Goal: Navigation & Orientation: Find specific page/section

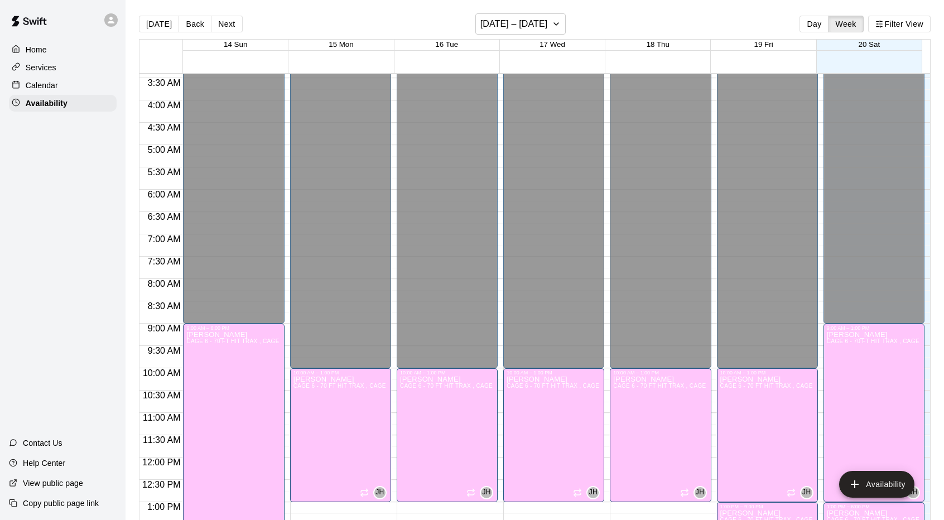
scroll to position [156, 0]
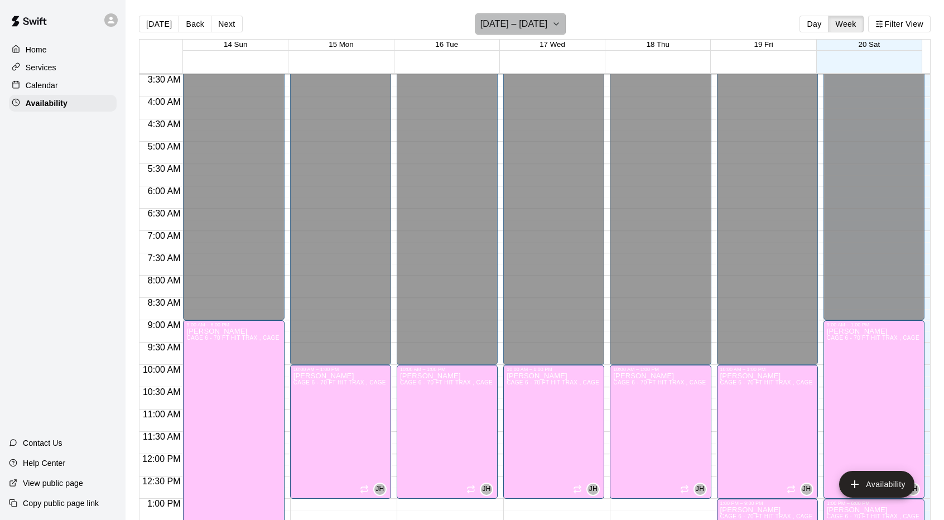
click at [512, 22] on h6 "[DATE] – [DATE]" at bounding box center [515, 24] width 68 height 16
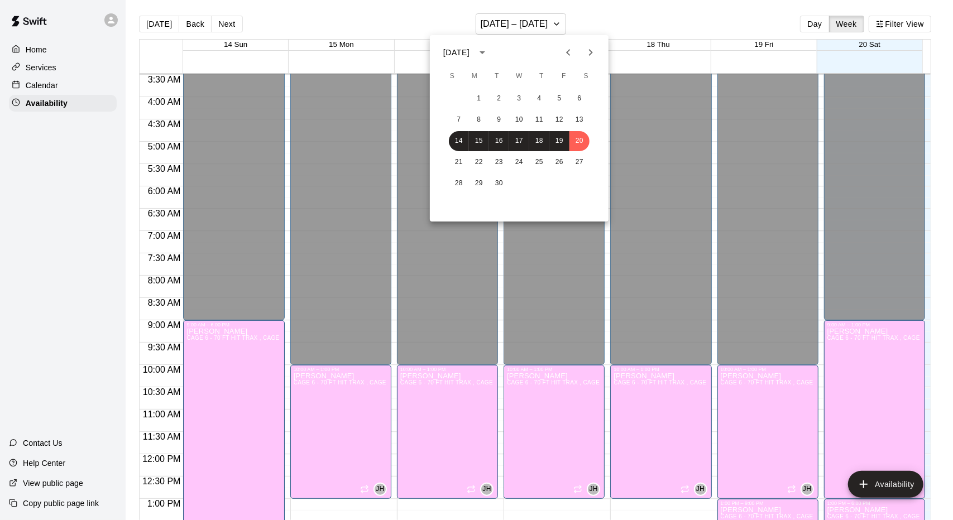
click at [692, 23] on div at bounding box center [476, 260] width 953 height 520
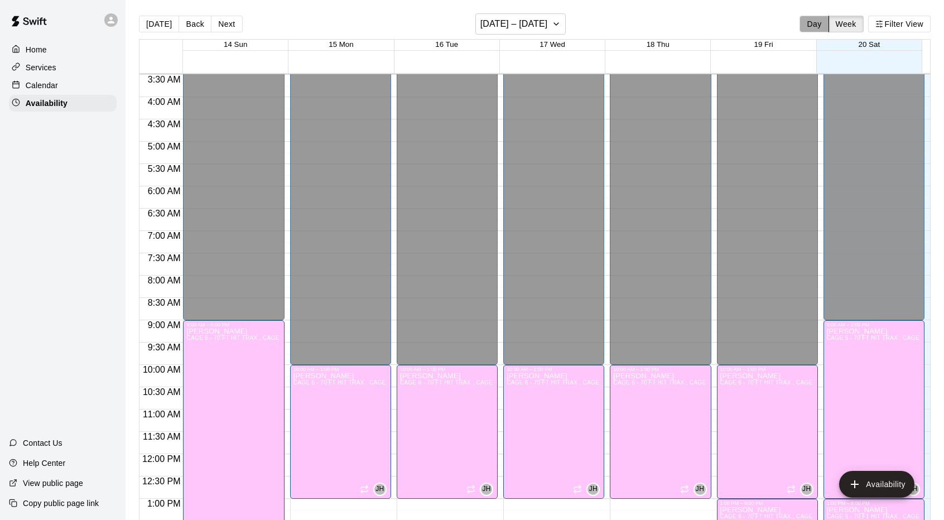
click at [815, 23] on button "Day" at bounding box center [814, 24] width 29 height 17
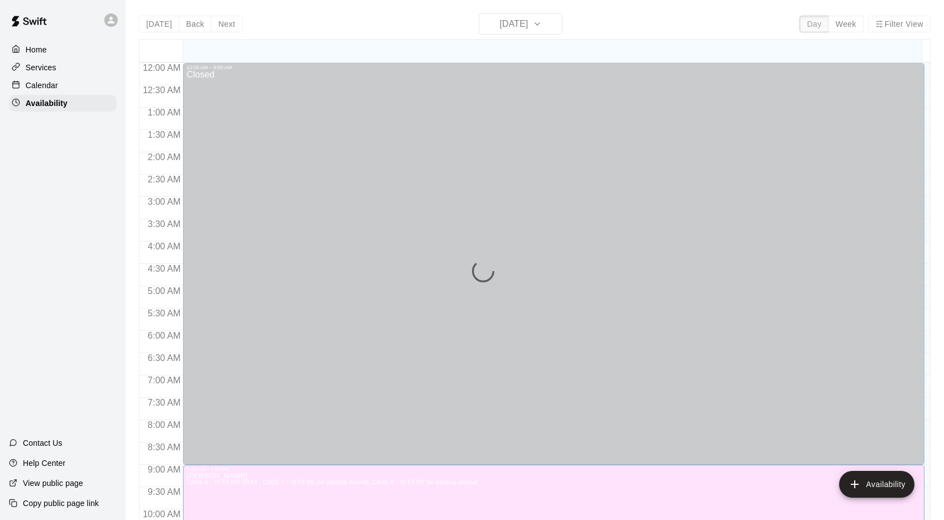
scroll to position [602, 0]
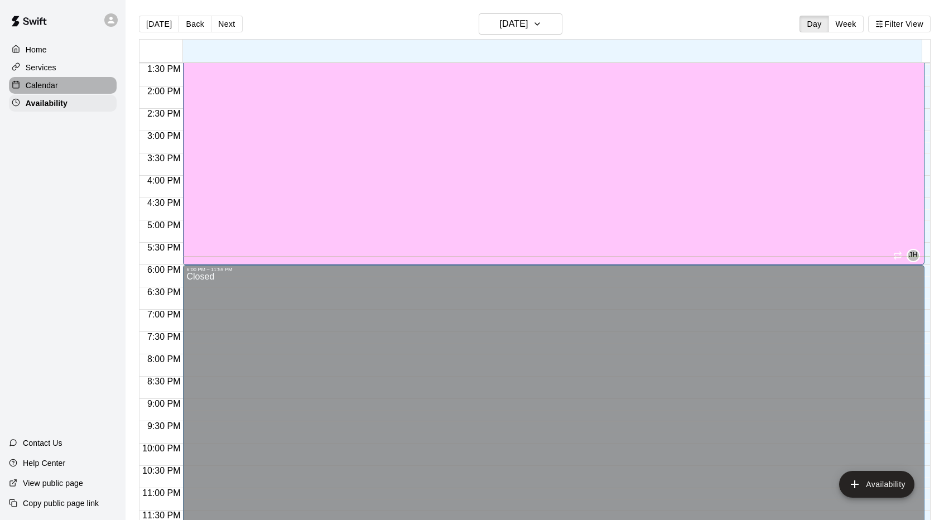
click at [59, 89] on div "Calendar" at bounding box center [63, 85] width 108 height 17
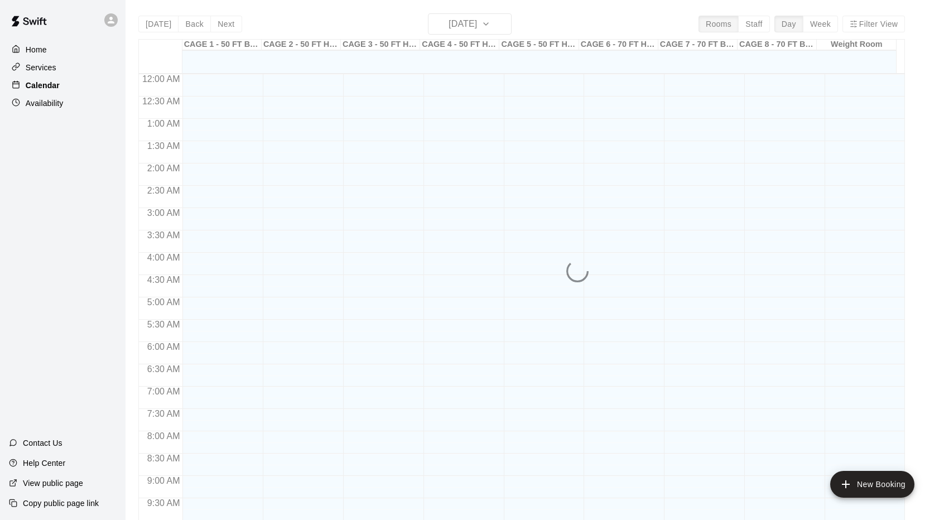
scroll to position [579, 0]
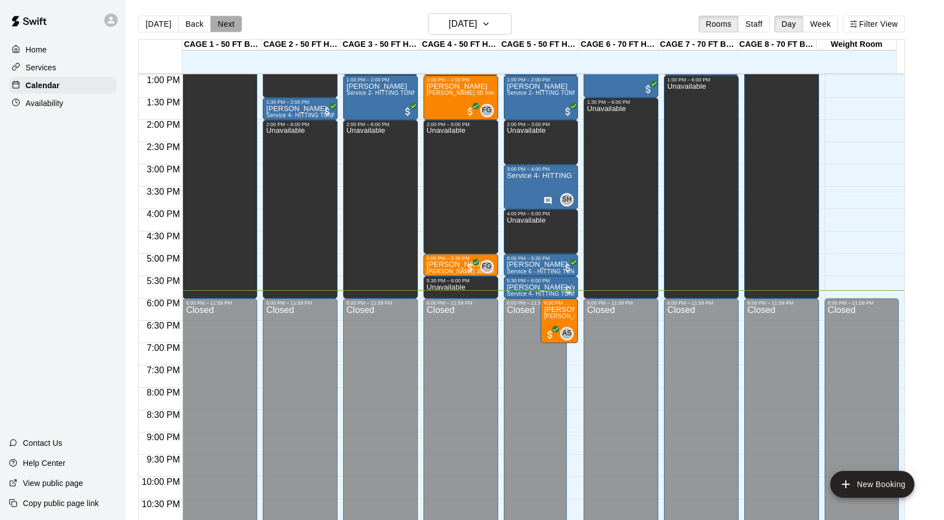
click at [224, 27] on button "Next" at bounding box center [225, 24] width 31 height 17
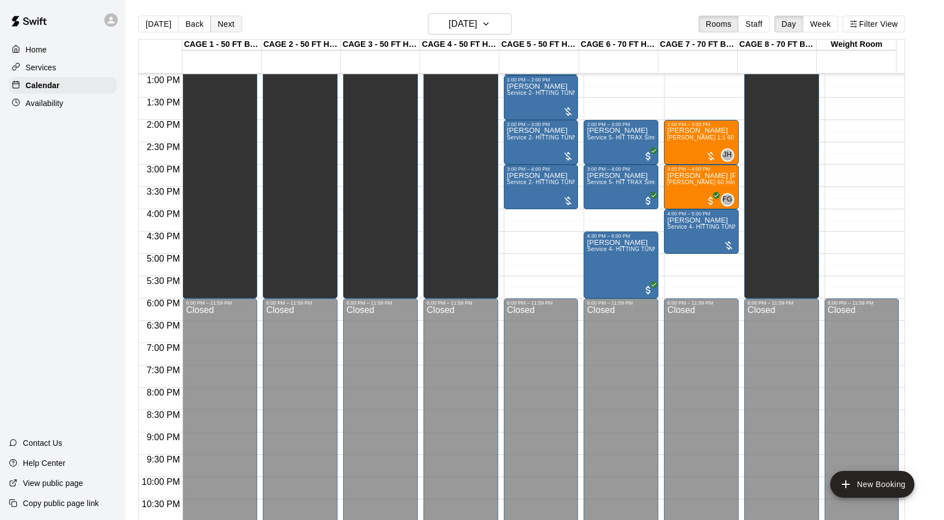
click at [224, 27] on button "Next" at bounding box center [225, 24] width 31 height 17
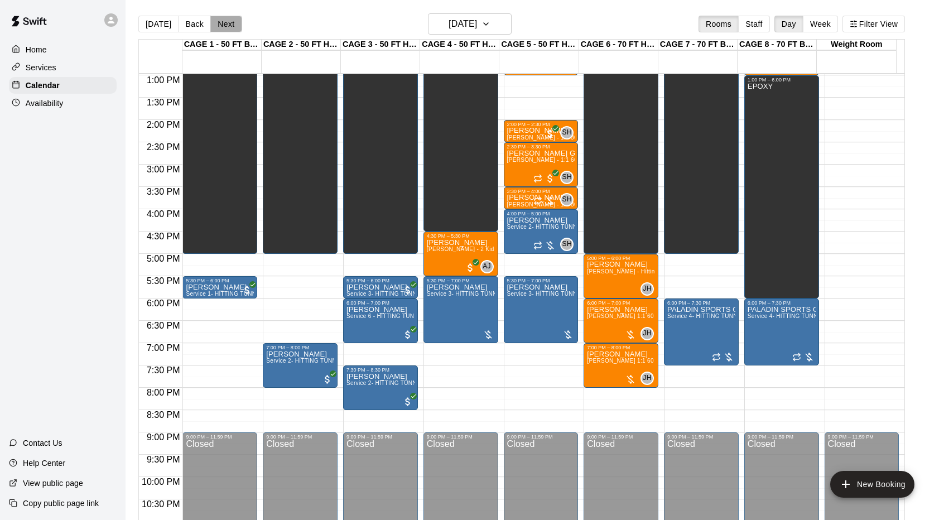
click at [224, 27] on button "Next" at bounding box center [225, 24] width 31 height 17
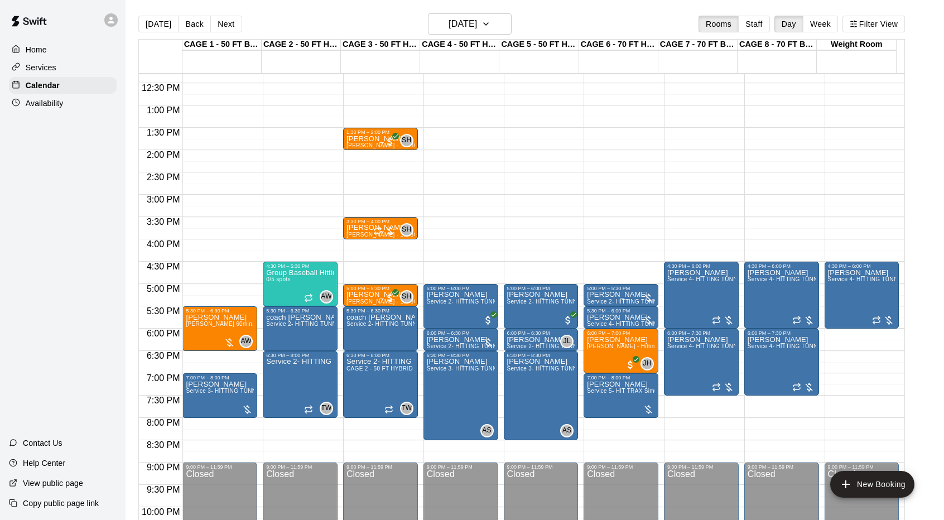
scroll to position [546, 0]
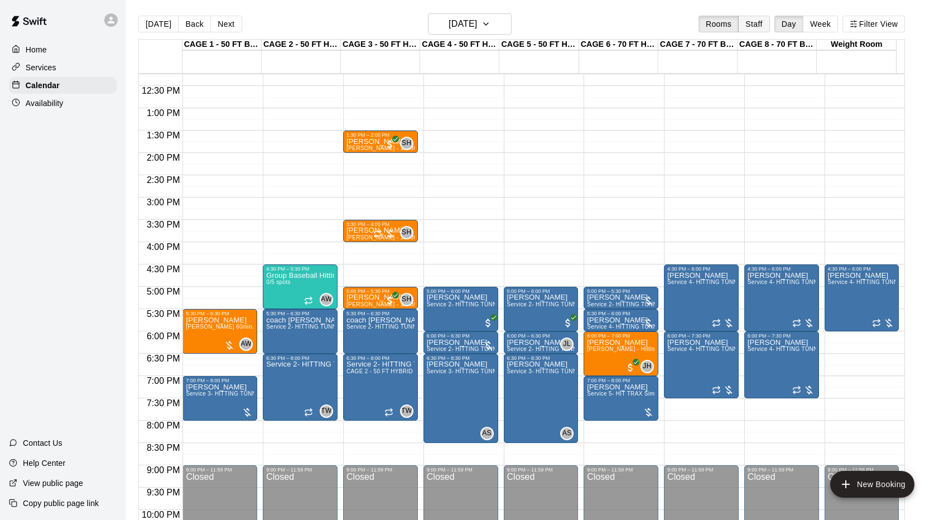
click at [769, 23] on button "Staff" at bounding box center [754, 24] width 32 height 17
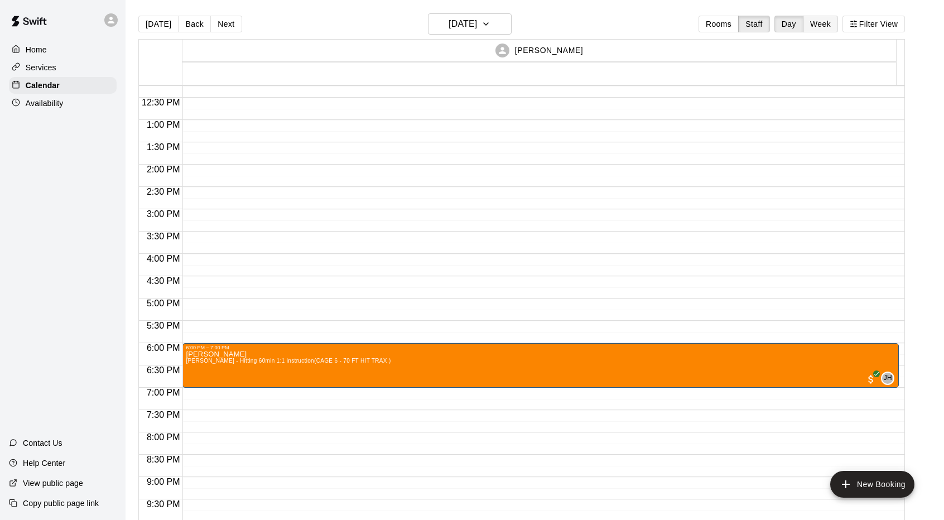
click at [833, 20] on button "Week" at bounding box center [820, 24] width 35 height 17
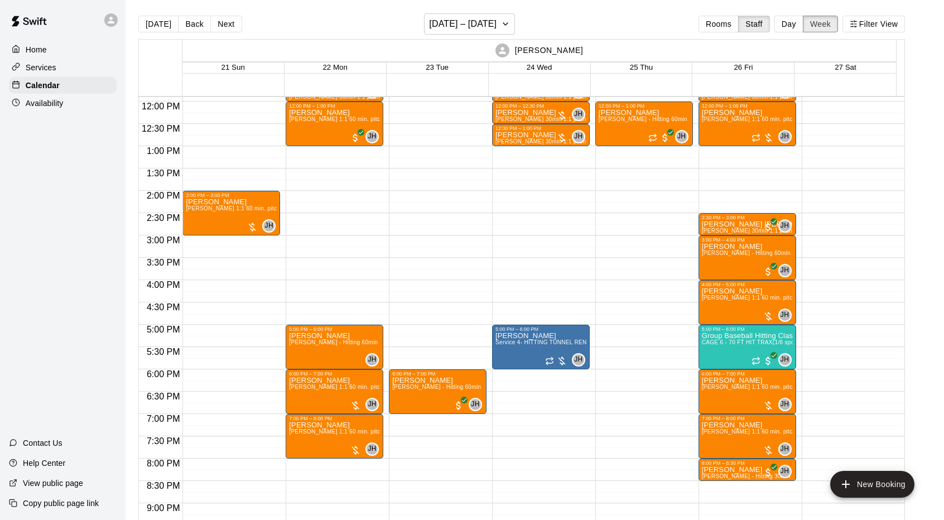
scroll to position [530, 0]
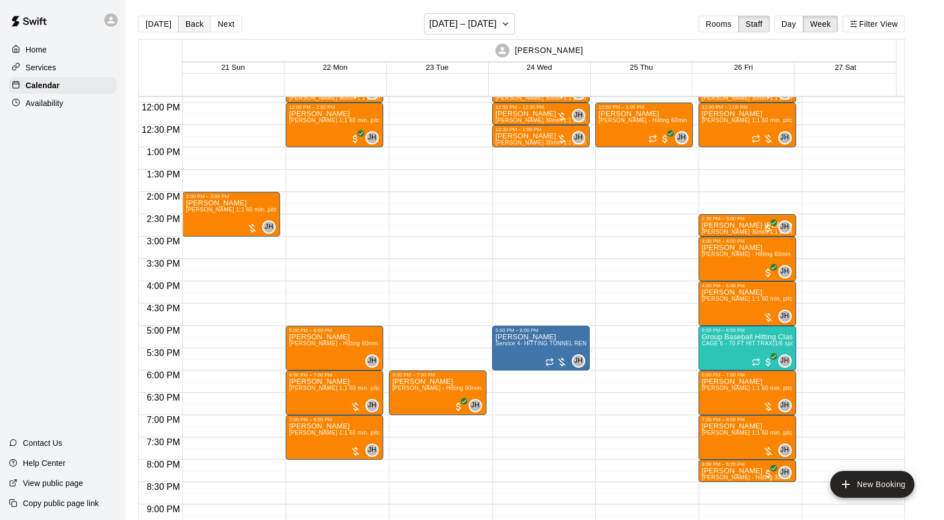
click at [189, 16] on button "Back" at bounding box center [194, 24] width 33 height 17
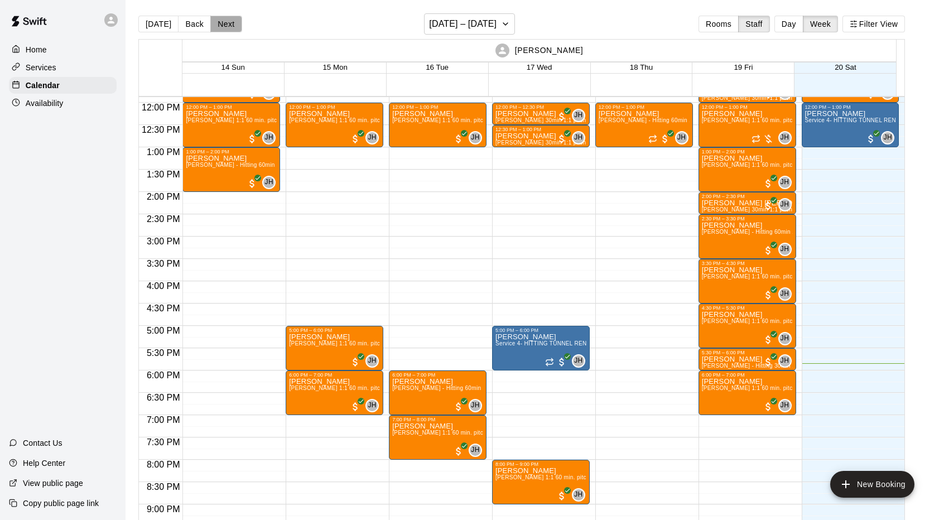
click at [217, 25] on button "Next" at bounding box center [225, 24] width 31 height 17
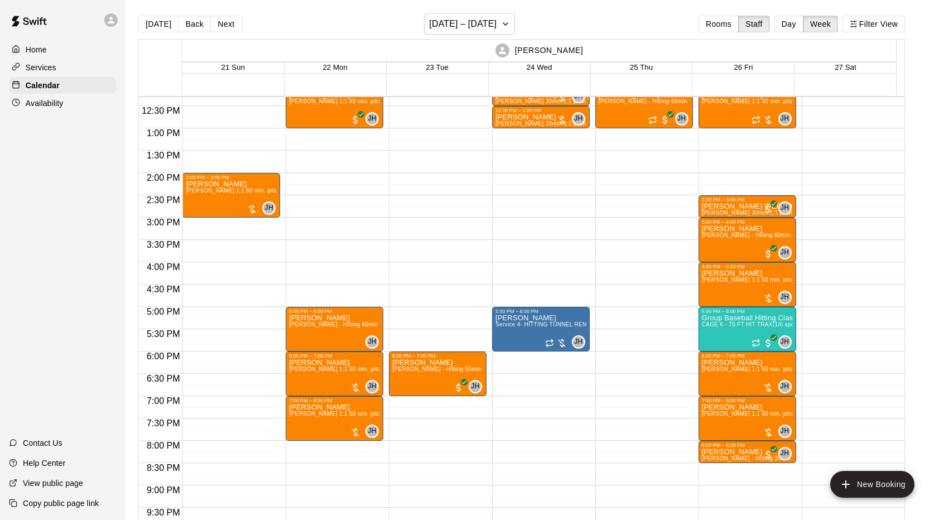
scroll to position [548, 0]
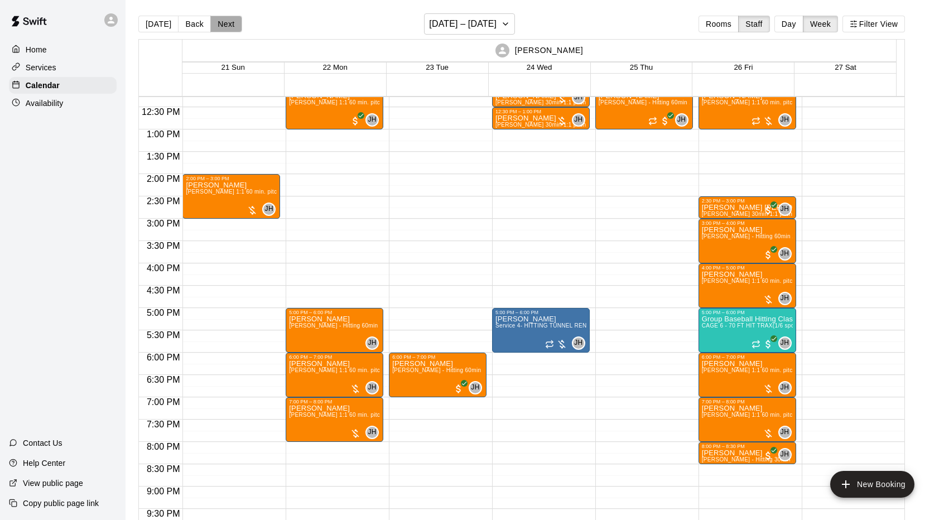
click at [222, 23] on button "Next" at bounding box center [225, 24] width 31 height 17
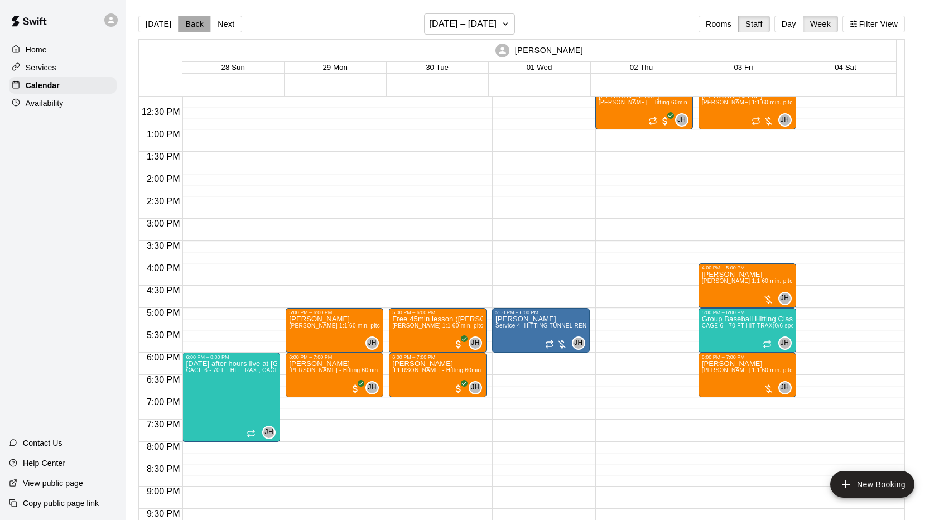
click at [190, 22] on button "Back" at bounding box center [194, 24] width 33 height 17
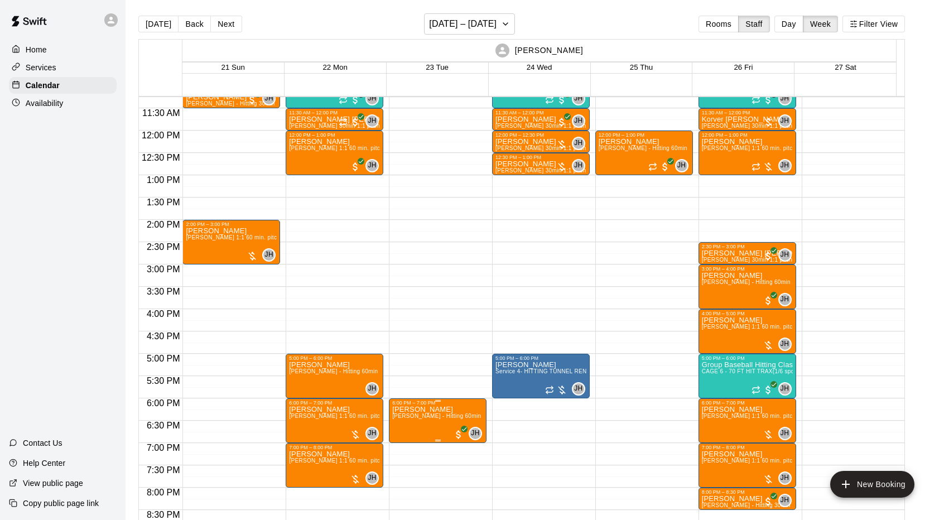
scroll to position [502, 0]
click at [728, 26] on button "Rooms" at bounding box center [719, 24] width 40 height 17
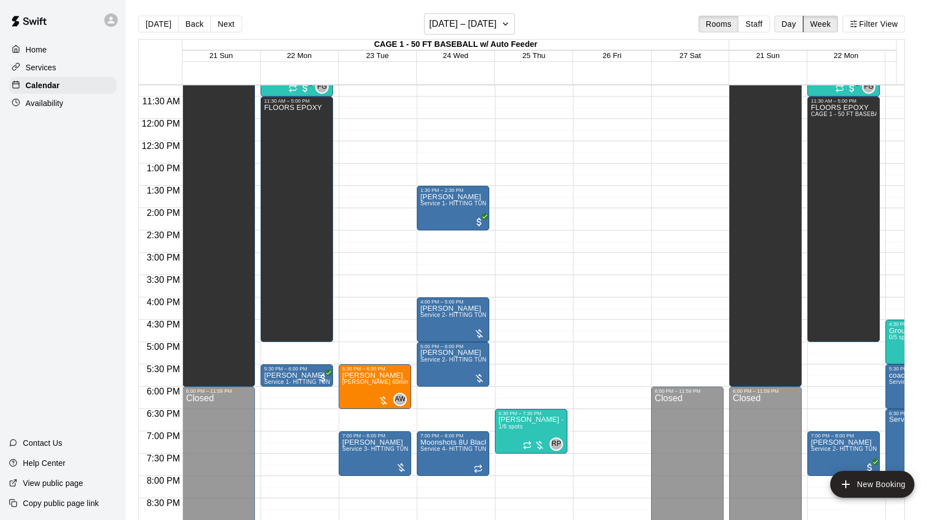
click at [802, 26] on button "Day" at bounding box center [789, 24] width 29 height 17
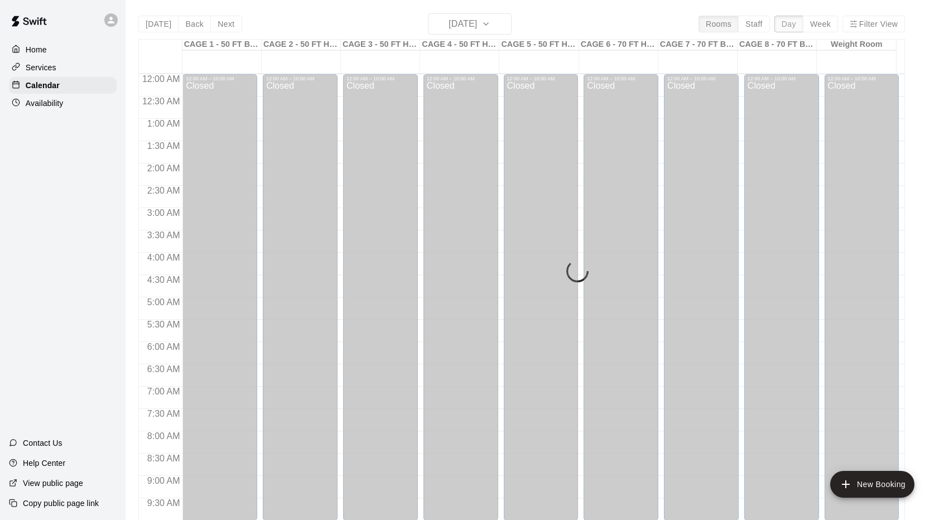
scroll to position [613, 0]
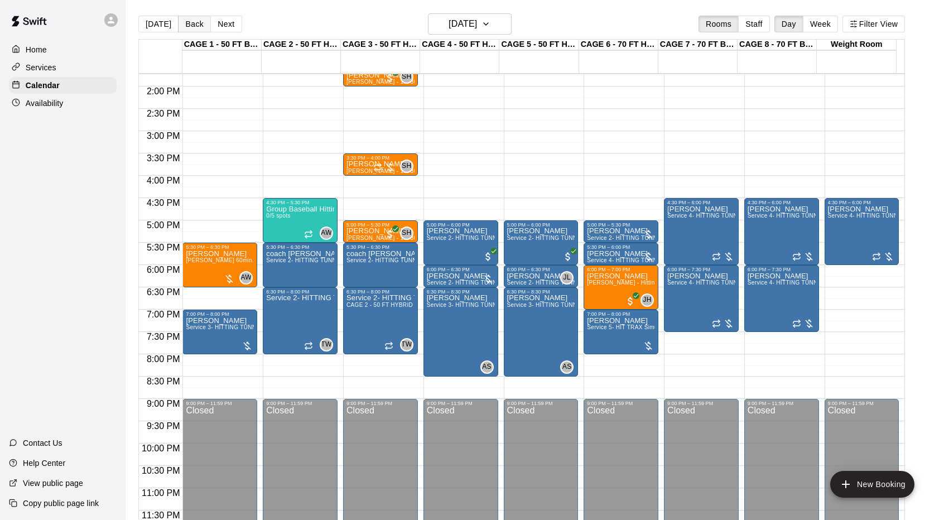
click at [178, 23] on button "Back" at bounding box center [194, 24] width 33 height 17
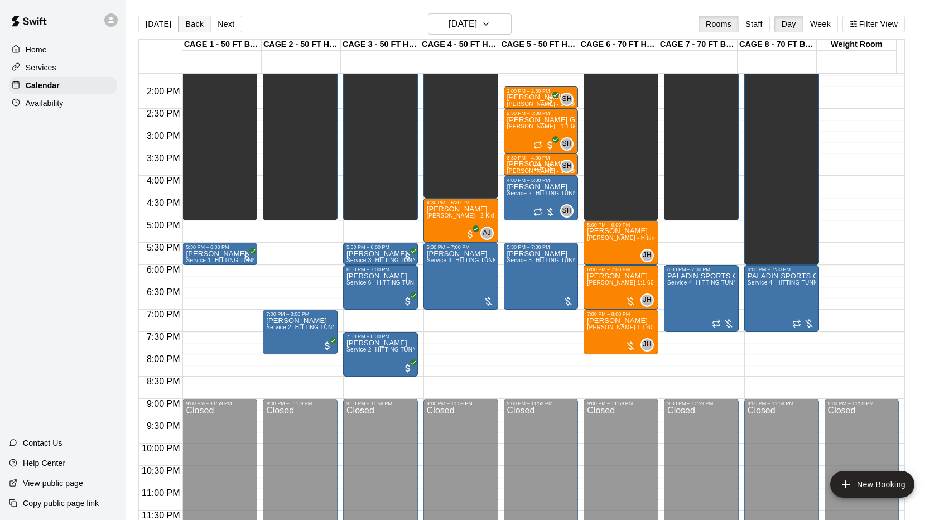
click at [185, 22] on button "Back" at bounding box center [194, 24] width 33 height 17
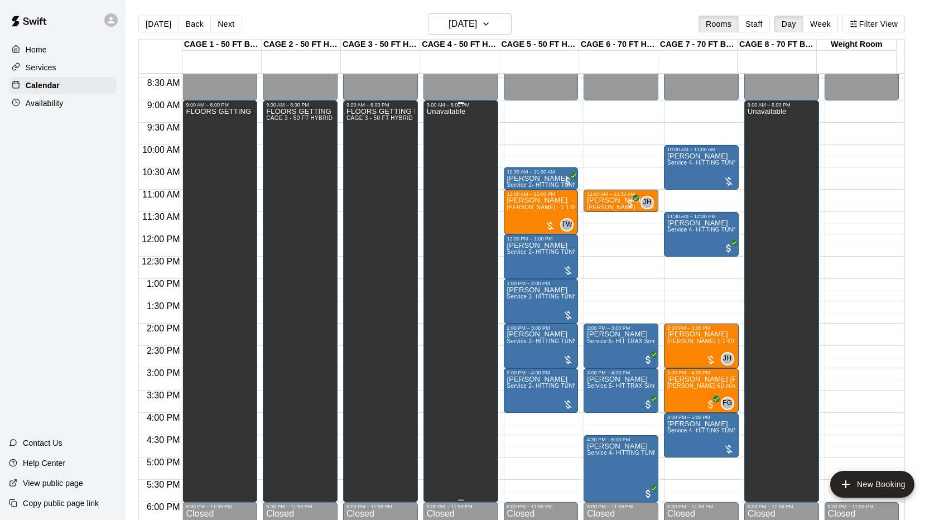
scroll to position [373, 0]
